Goal: Information Seeking & Learning: Find specific fact

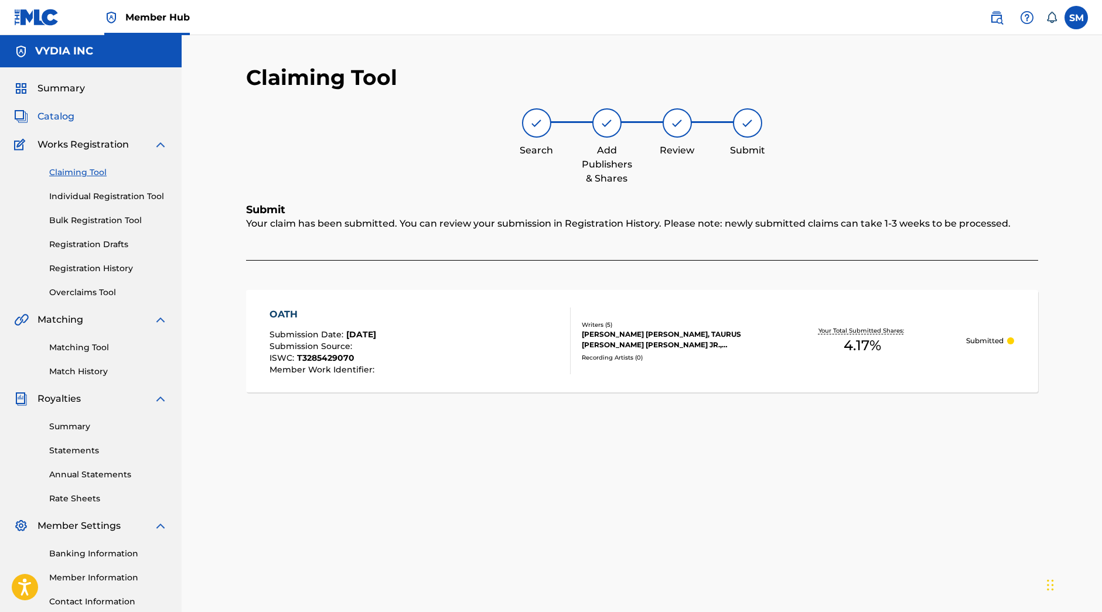
click at [59, 117] on span "Catalog" at bounding box center [55, 117] width 37 height 14
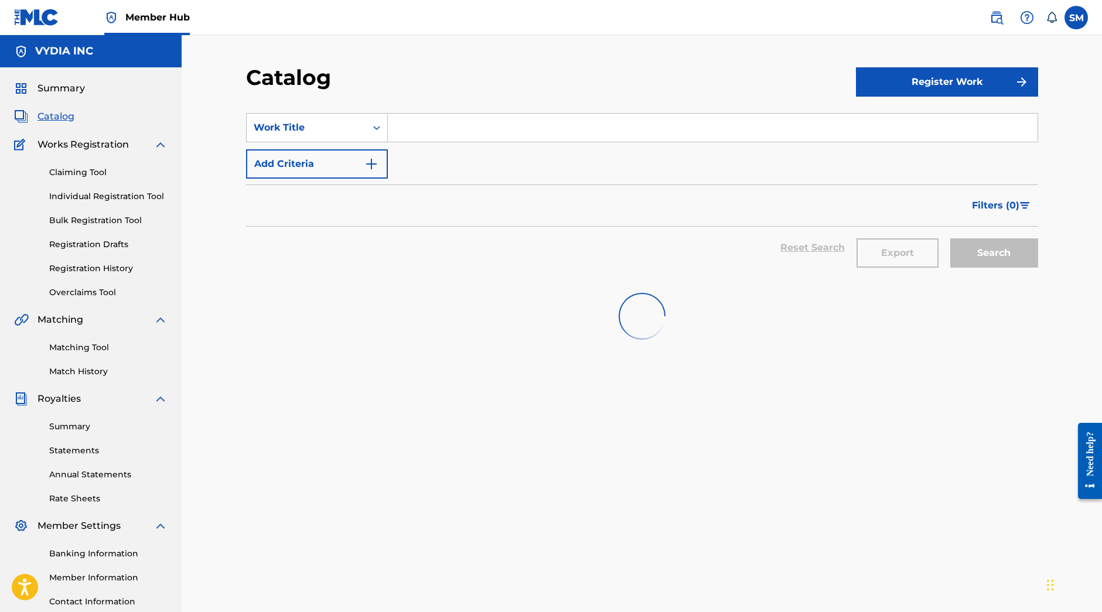
click at [414, 131] on input "Search Form" at bounding box center [713, 128] width 650 height 28
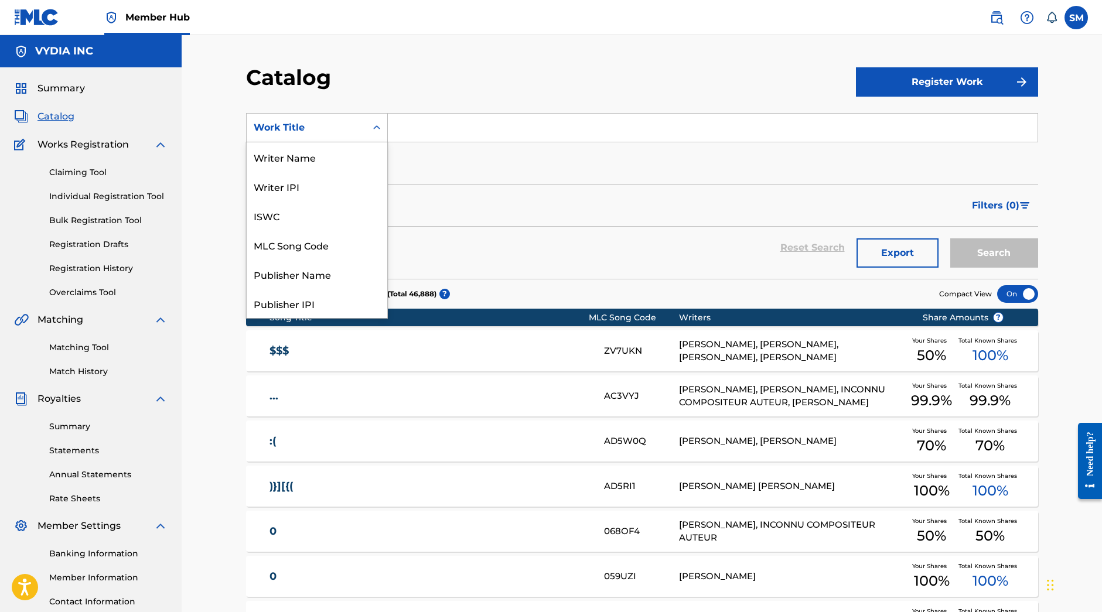
click at [322, 127] on div "Work Title" at bounding box center [306, 128] width 105 height 14
drag, startPoint x: 309, startPoint y: 160, endPoint x: 360, endPoint y: 145, distance: 52.6
click at [310, 159] on div "Writer Name" at bounding box center [317, 156] width 141 height 29
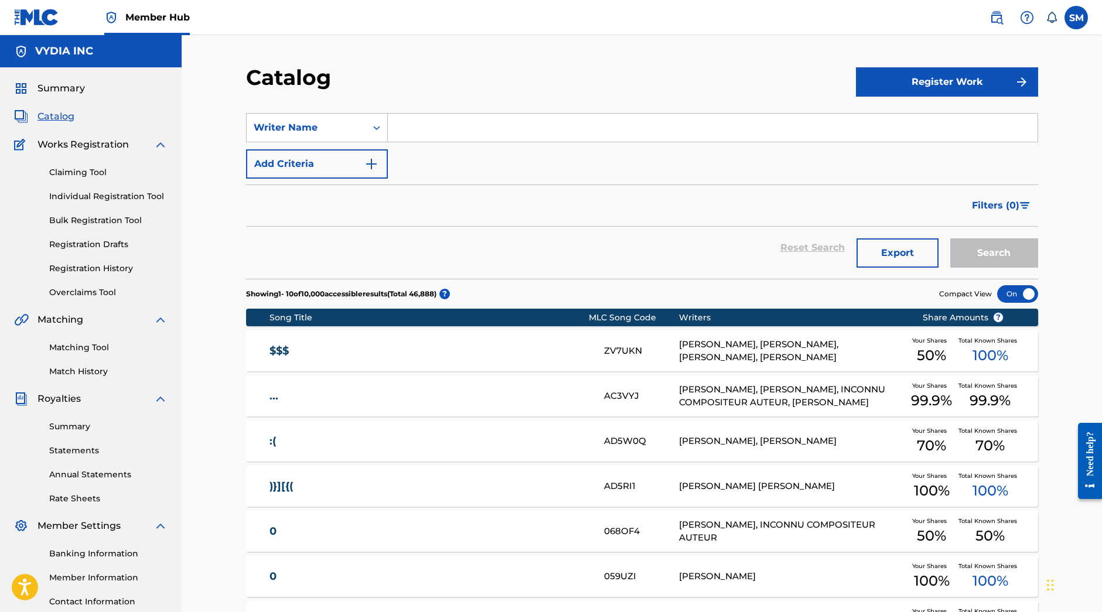
click at [473, 125] on input "Search Form" at bounding box center [713, 128] width 650 height 28
type input "anthony anderson"
click at [950, 238] on button "Search" at bounding box center [994, 252] width 88 height 29
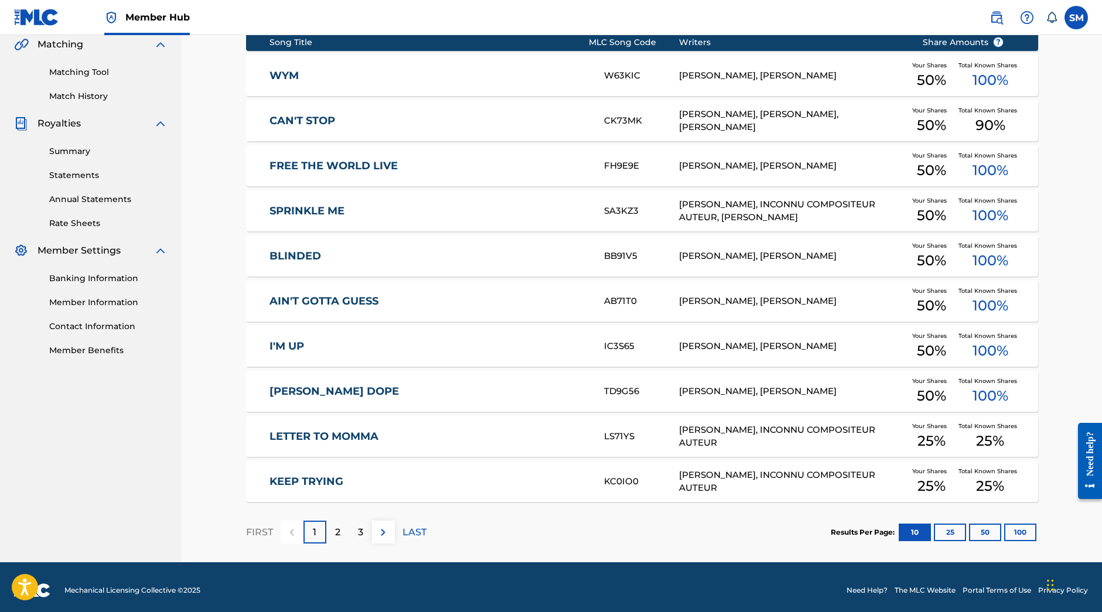
scroll to position [282, 0]
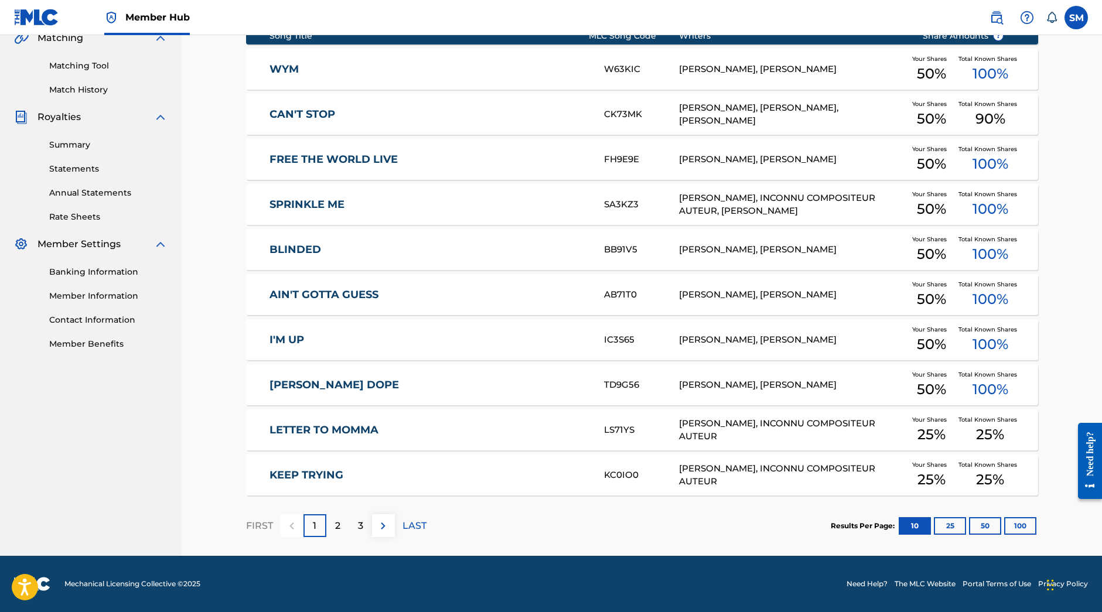
click at [911, 387] on div "Your Shares 50 %" at bounding box center [931, 385] width 54 height 36
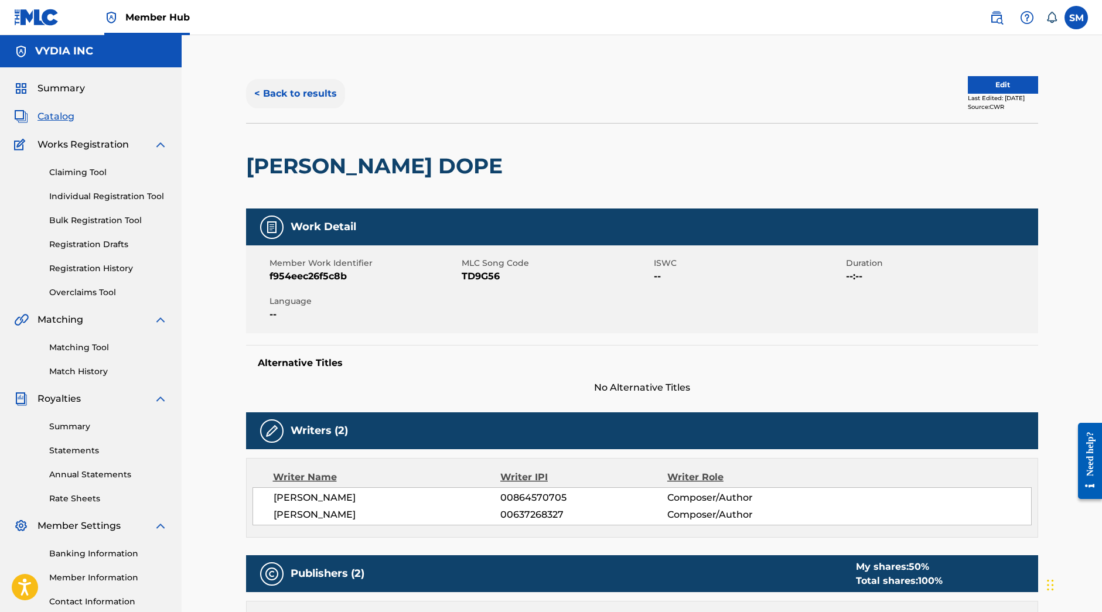
click at [313, 93] on button "< Back to results" at bounding box center [295, 93] width 99 height 29
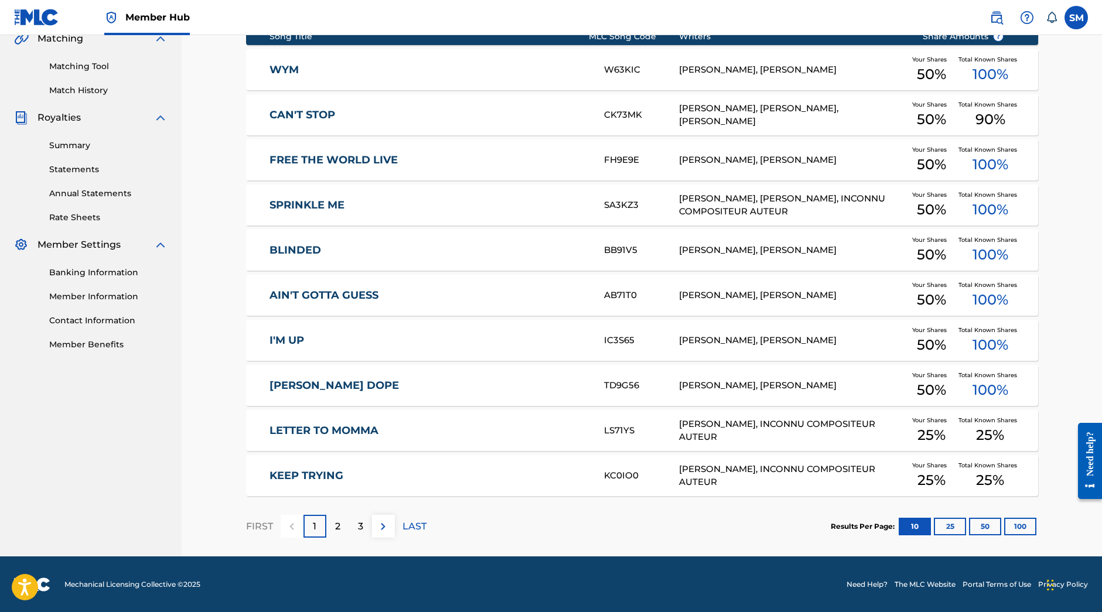
scroll to position [282, 0]
click at [1023, 532] on button "100" at bounding box center [1020, 526] width 32 height 18
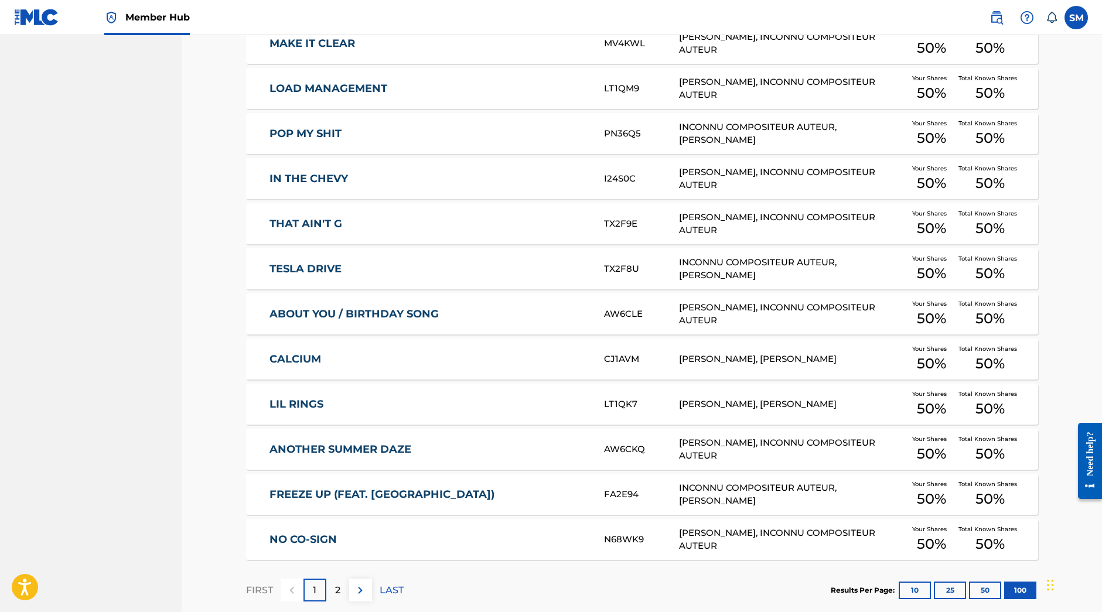
scroll to position [4341, 0]
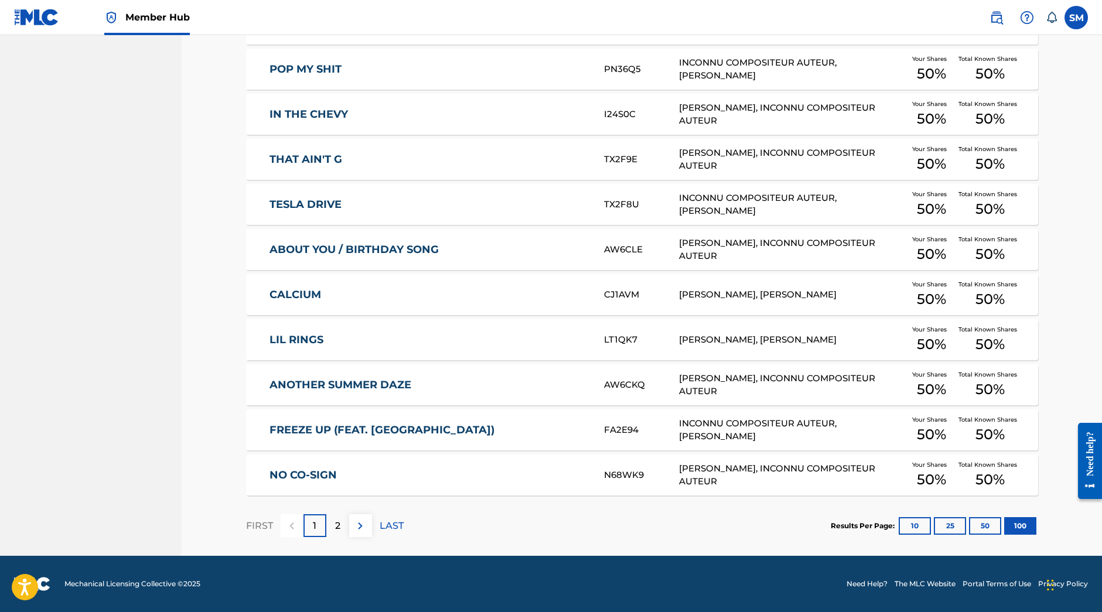
click at [924, 338] on span "50 %" at bounding box center [931, 344] width 29 height 21
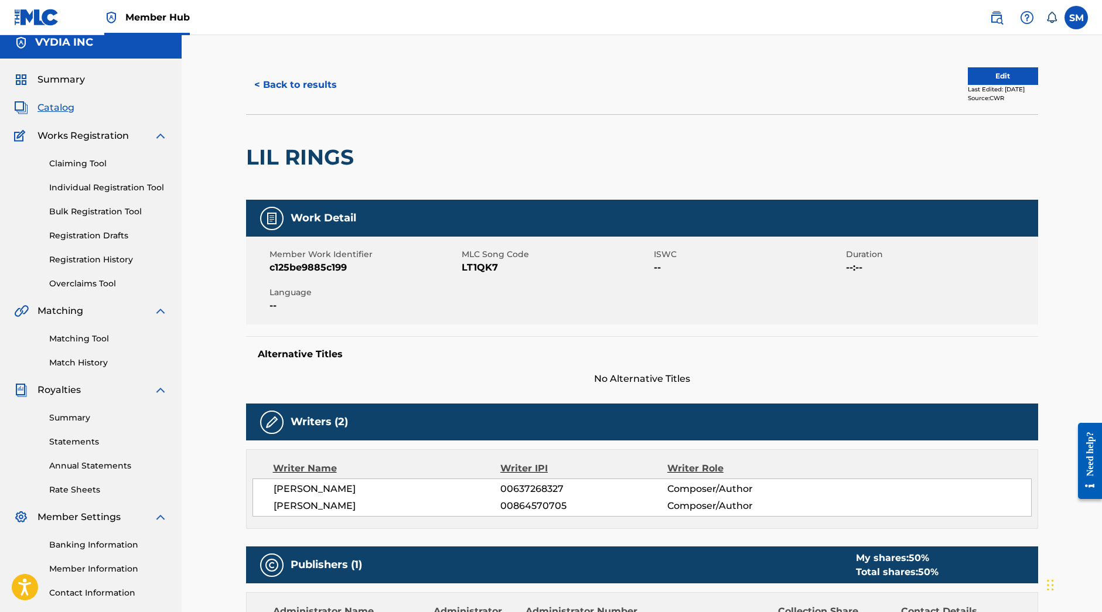
scroll to position [22, 0]
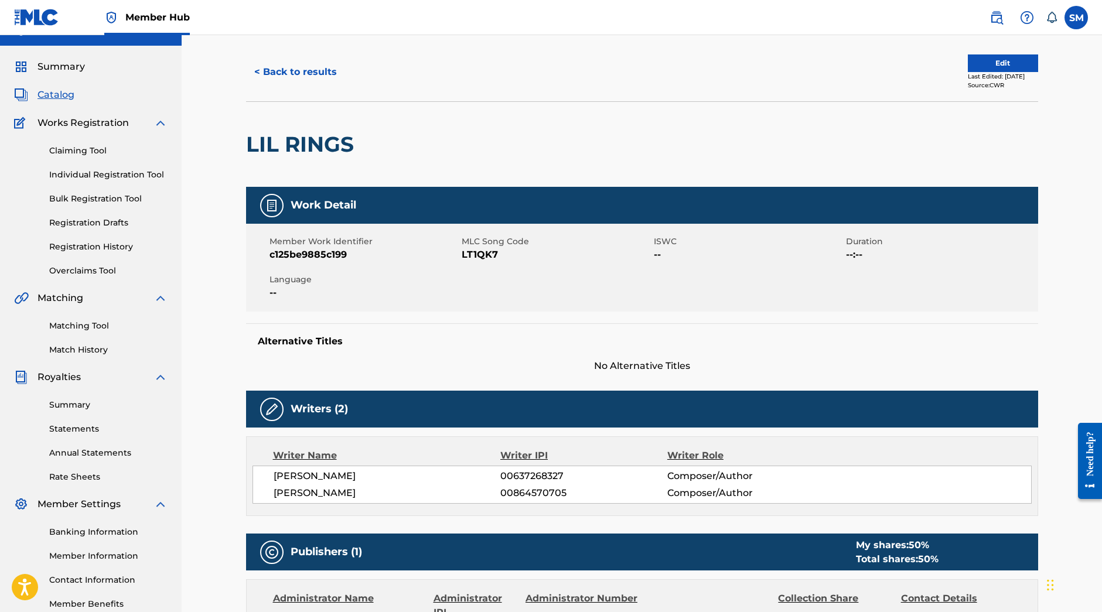
click at [344, 494] on span "[PERSON_NAME]" at bounding box center [387, 493] width 227 height 14
copy div "[PERSON_NAME]"
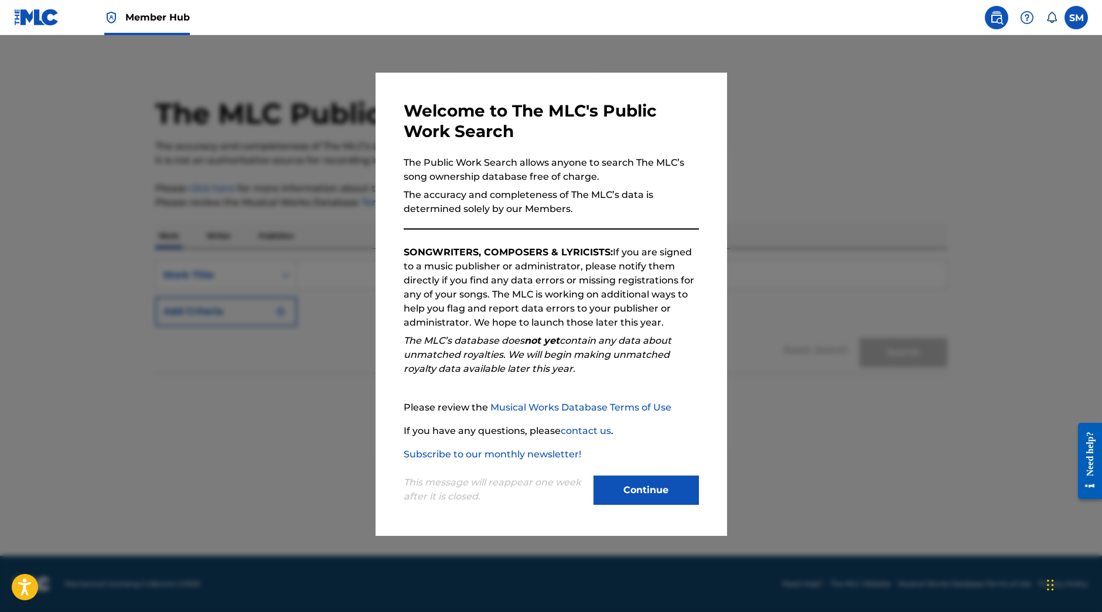
click at [234, 248] on div at bounding box center [551, 341] width 1102 height 612
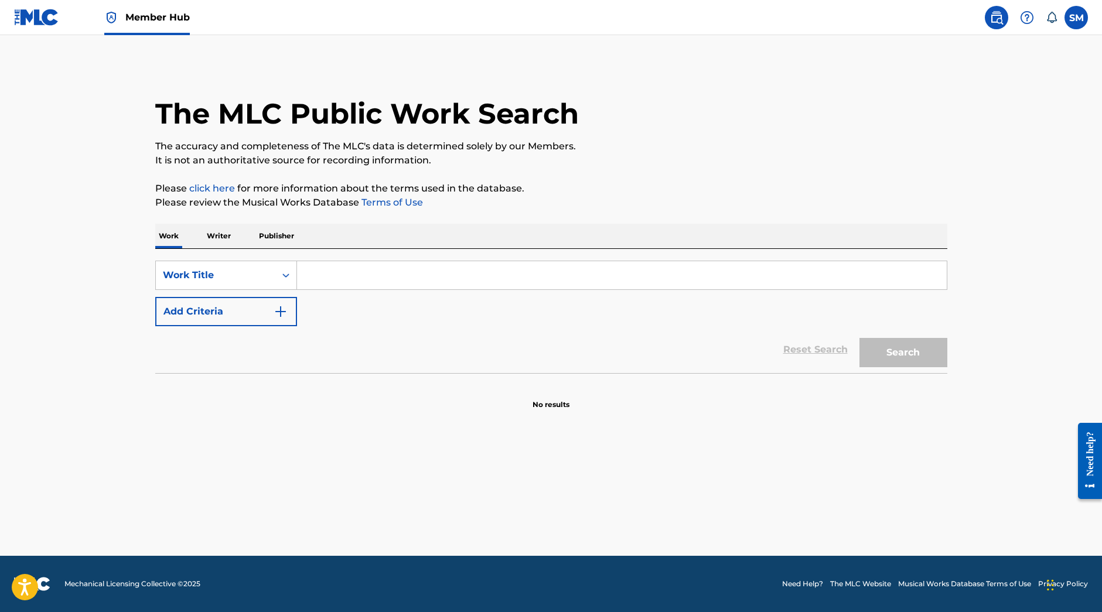
click at [317, 281] on input "Search Form" at bounding box center [622, 275] width 650 height 28
type input "lil rings"
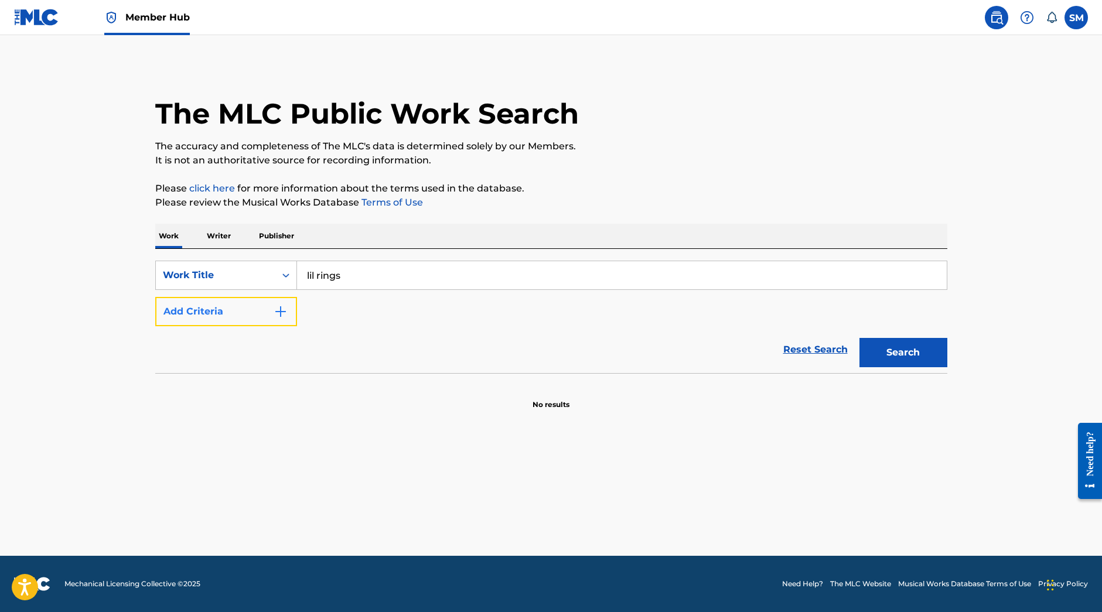
click at [190, 308] on button "Add Criteria" at bounding box center [226, 311] width 142 height 29
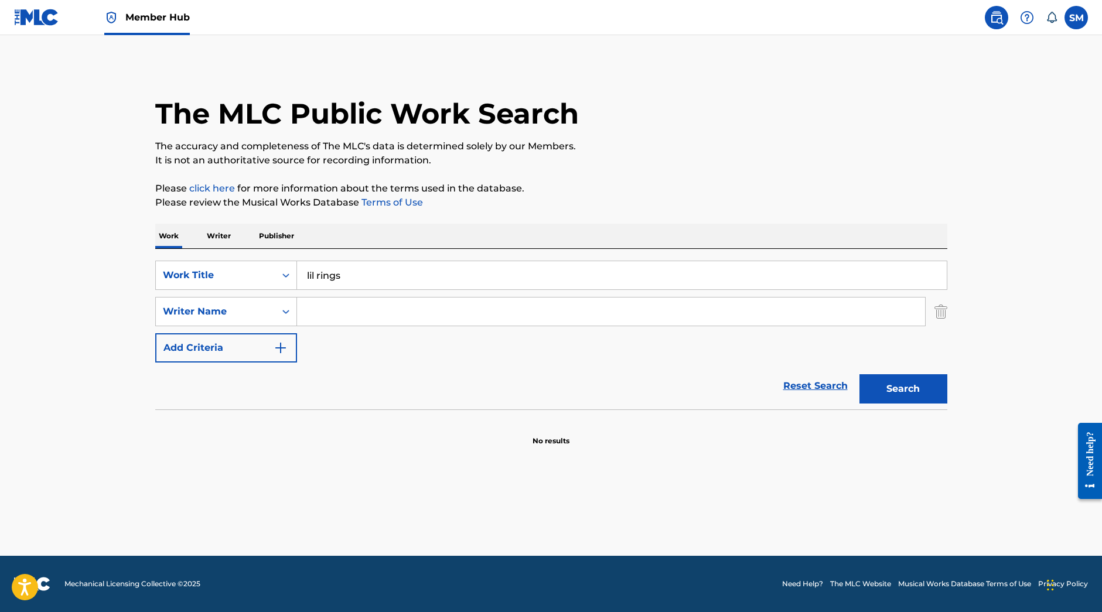
click at [372, 318] on input "Search Form" at bounding box center [611, 312] width 628 height 28
paste input "[PERSON_NAME]"
type input "[PERSON_NAME]"
click at [859, 374] on button "Search" at bounding box center [903, 388] width 88 height 29
